Goal: Information Seeking & Learning: Learn about a topic

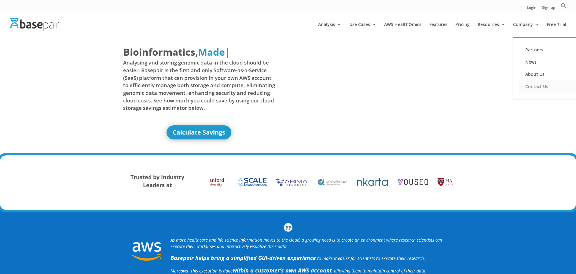
click at [535, 86] on link "Contact Us" at bounding box center [550, 86] width 61 height 12
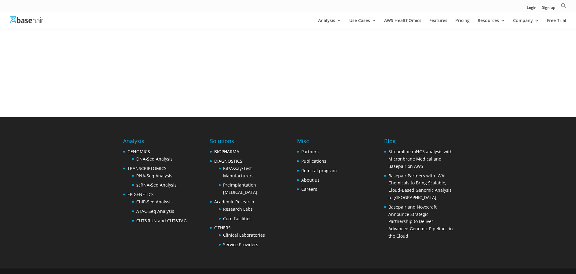
scroll to position [231, 0]
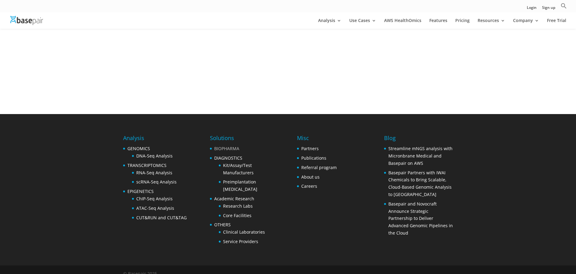
click at [233, 146] on link "BIOPHARMA" at bounding box center [226, 149] width 25 height 6
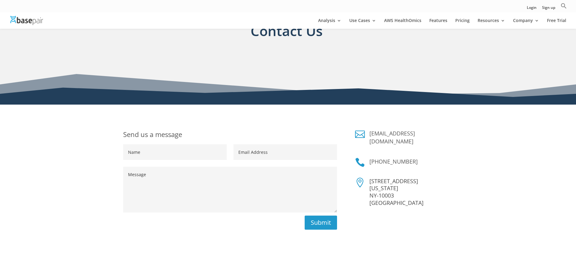
scroll to position [18, 0]
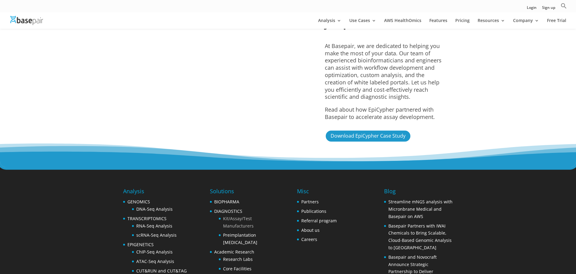
scroll to position [1525, 0]
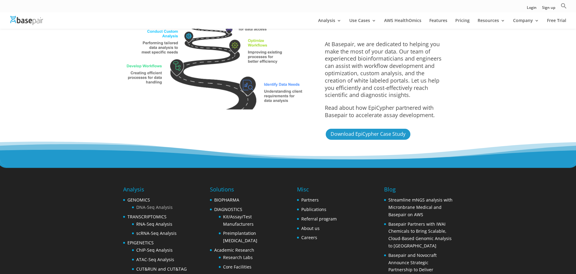
click at [153, 204] on link "DNA-Seq Analysis" at bounding box center [154, 207] width 36 height 6
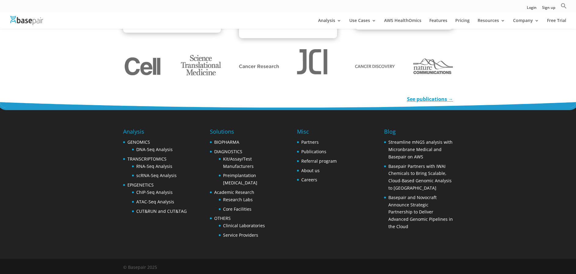
scroll to position [932, 0]
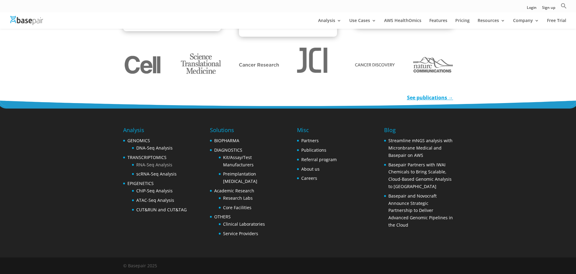
click at [149, 166] on link "RNA-Seq Analysis" at bounding box center [154, 165] width 36 height 6
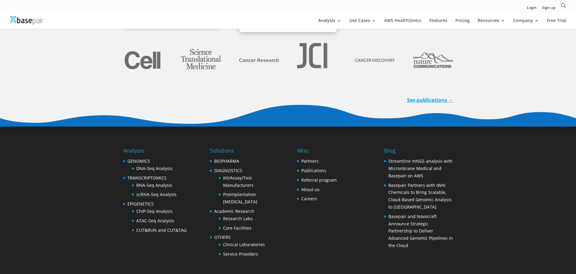
scroll to position [1925, 0]
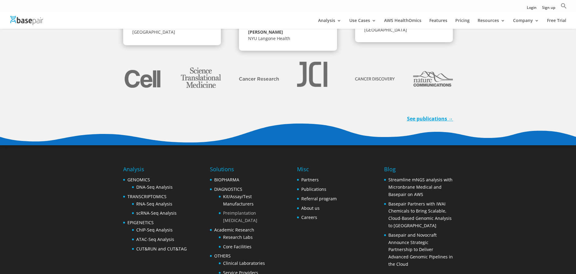
click at [232, 210] on link "Preimplantation [MEDICAL_DATA]" at bounding box center [240, 216] width 34 height 13
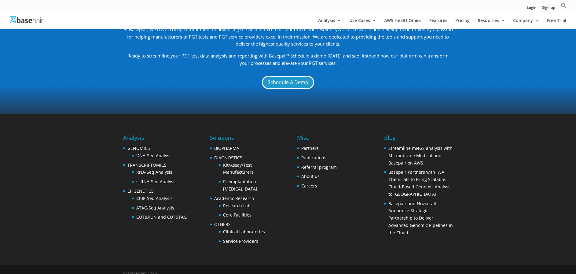
scroll to position [874, 0]
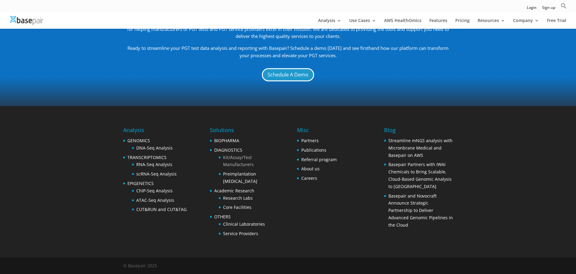
click at [240, 164] on link "Kit/Assay/Test Manufacturers" at bounding box center [238, 160] width 31 height 13
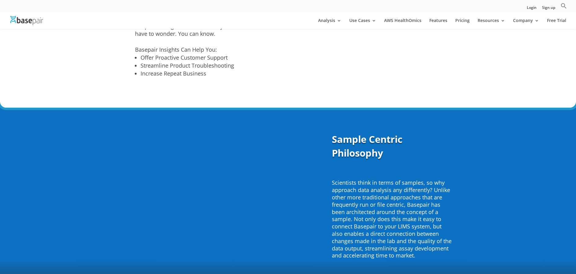
scroll to position [1291, 0]
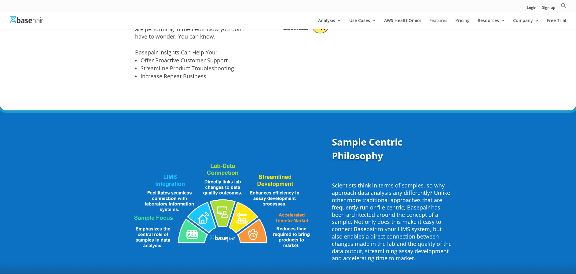
click at [437, 21] on link "Features" at bounding box center [439, 23] width 18 height 10
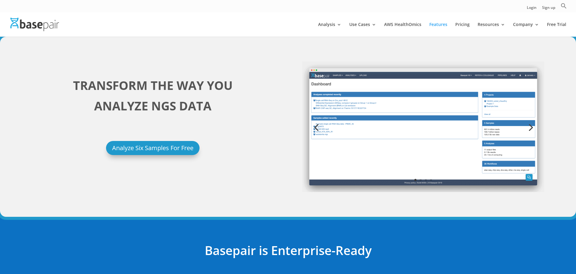
click at [533, 125] on link "Next" at bounding box center [530, 127] width 15 height 15
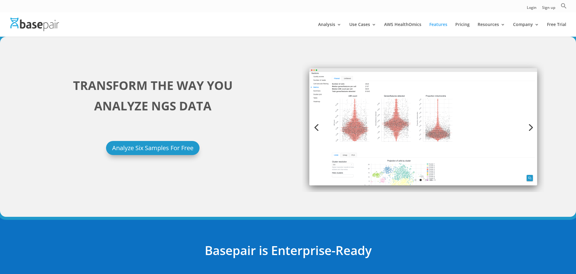
click at [532, 128] on link "Next" at bounding box center [530, 127] width 15 height 15
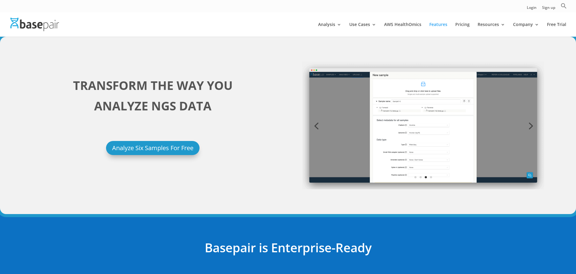
click at [531, 128] on link "Next" at bounding box center [530, 125] width 15 height 15
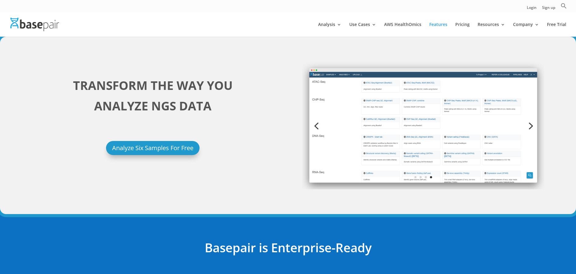
click at [532, 127] on link "Next" at bounding box center [530, 125] width 15 height 15
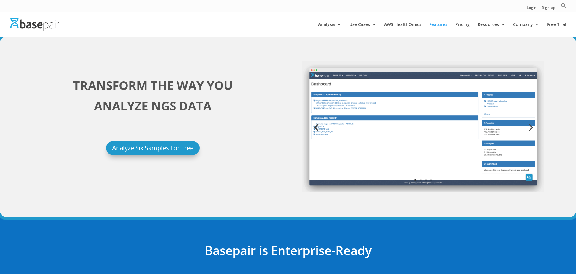
click at [532, 127] on link "Next" at bounding box center [530, 127] width 15 height 15
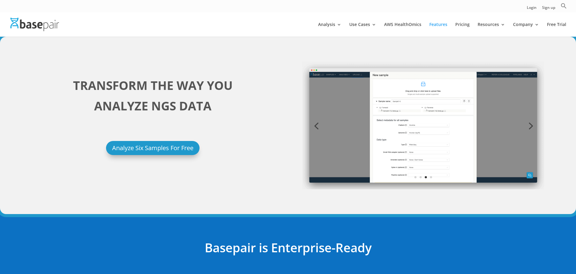
click at [532, 123] on link "Next" at bounding box center [530, 125] width 15 height 15
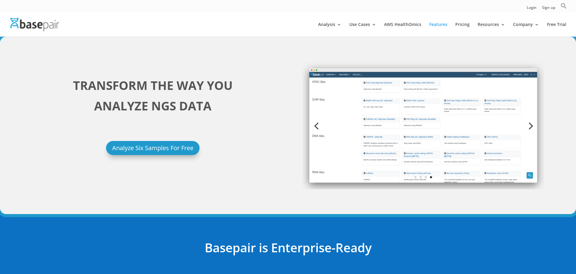
click at [532, 123] on link "Next" at bounding box center [530, 125] width 15 height 15
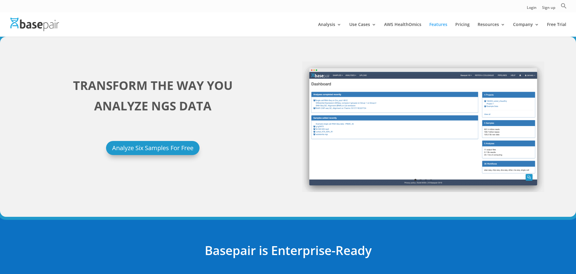
click at [287, 67] on div "TRANSFORM THE WAY YOU ANALYZE NGS DATA Analyze Six Samples For Free Previous Ne…" at bounding box center [288, 126] width 513 height 147
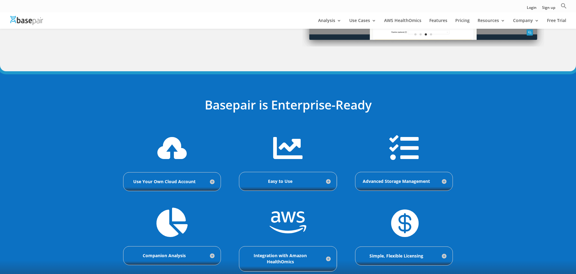
scroll to position [74, 0]
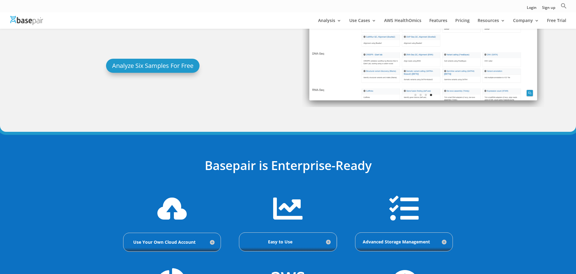
click at [35, 22] on img at bounding box center [26, 20] width 33 height 9
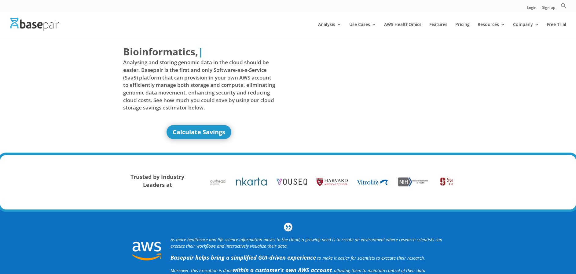
click at [271, 1] on div "Login Sign up Search for: Search Button" at bounding box center [288, 6] width 576 height 12
